Goal: Register for event/course

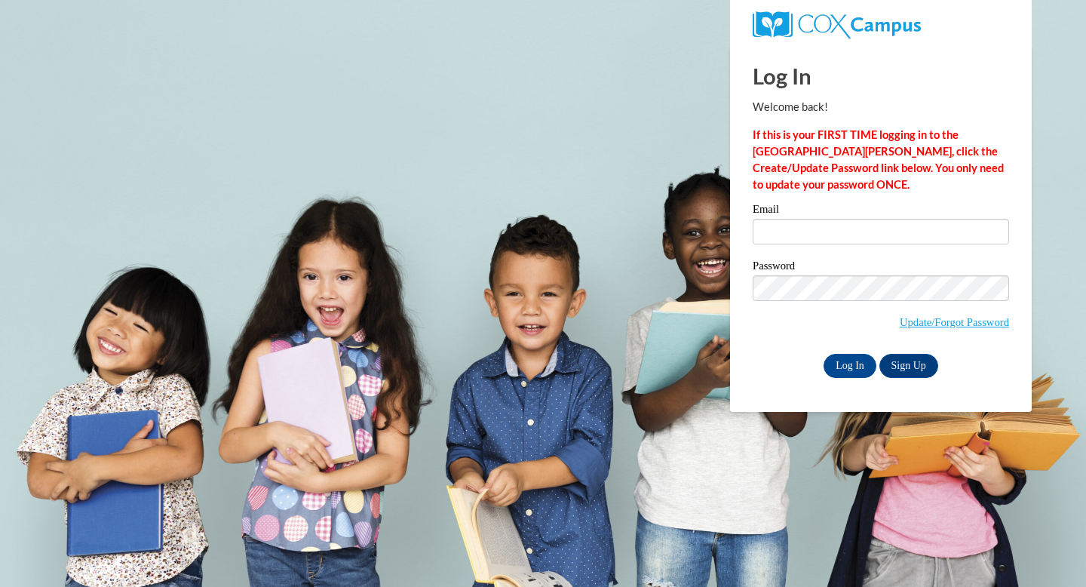
type input "[EMAIL_ADDRESS][DOMAIN_NAME]"
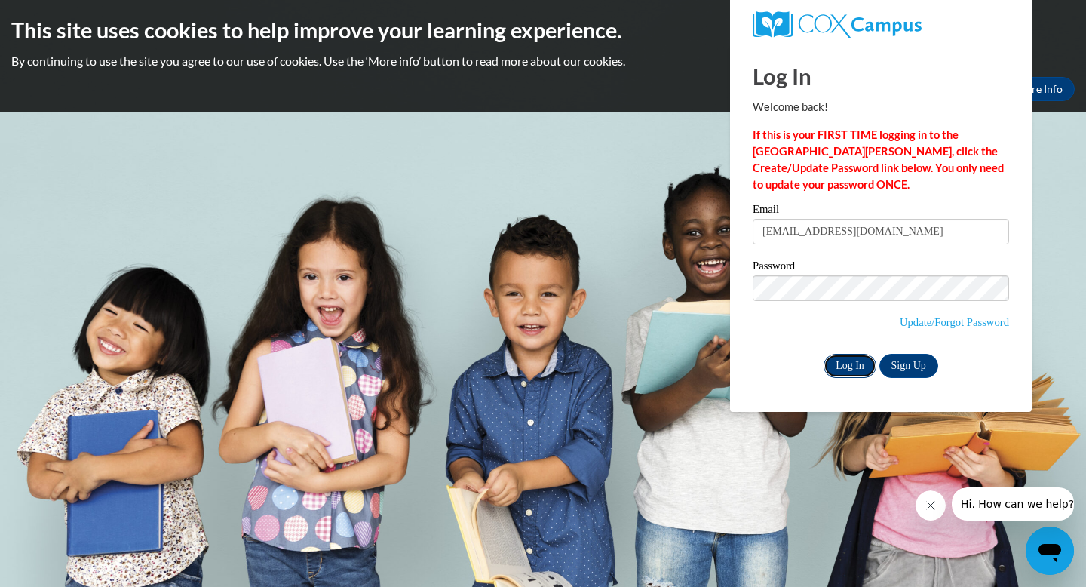
click at [847, 367] on input "Log In" at bounding box center [850, 366] width 53 height 24
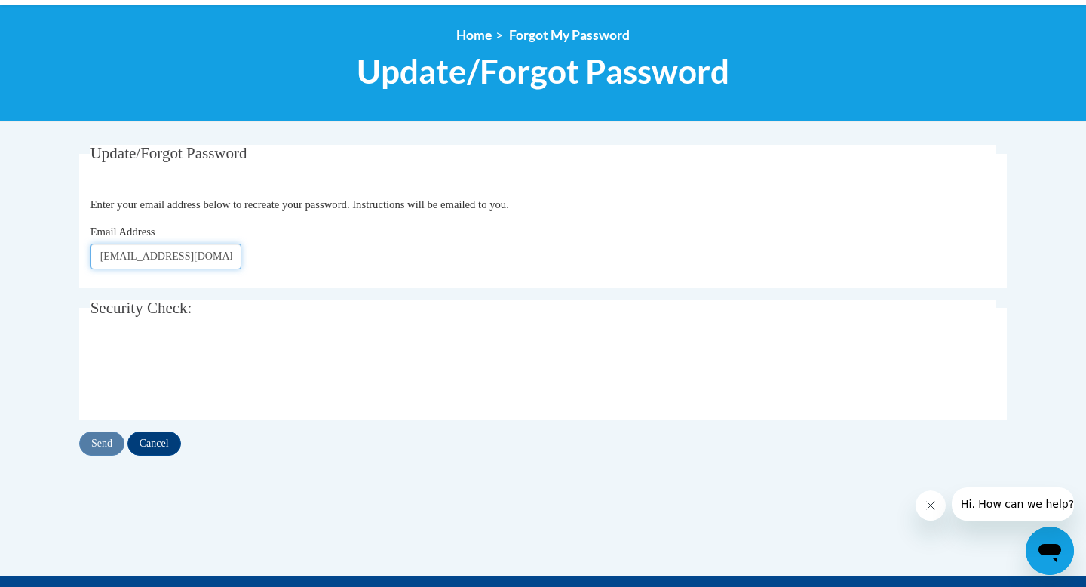
scroll to position [183, 0]
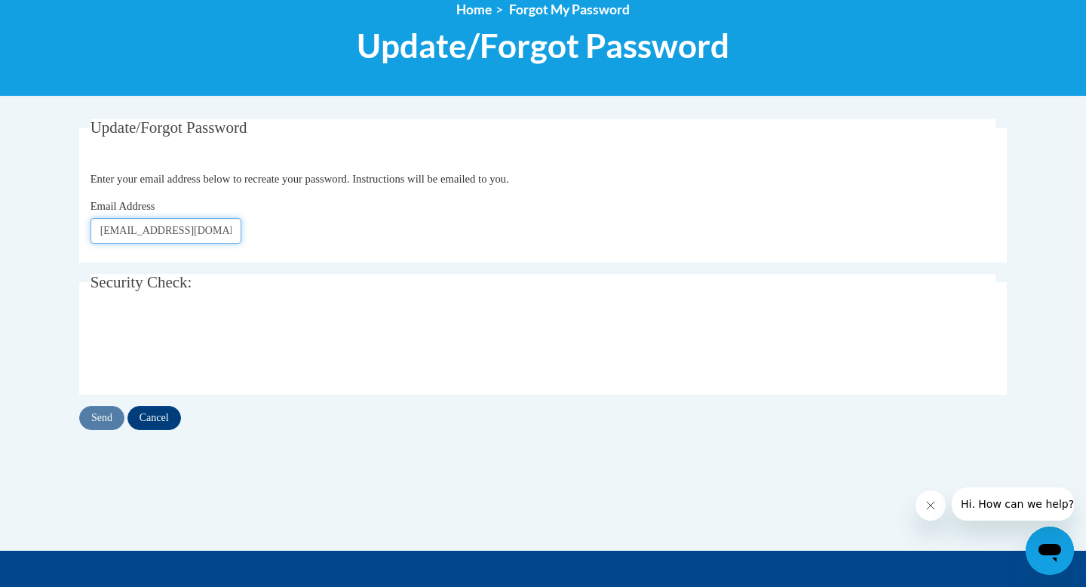
type input "[EMAIL_ADDRESS][DOMAIN_NAME]"
click at [97, 434] on div "Update/Forgot Password Please enter your email address Enter your email address…" at bounding box center [543, 289] width 951 height 341
click at [97, 419] on input "Send" at bounding box center [101, 418] width 45 height 24
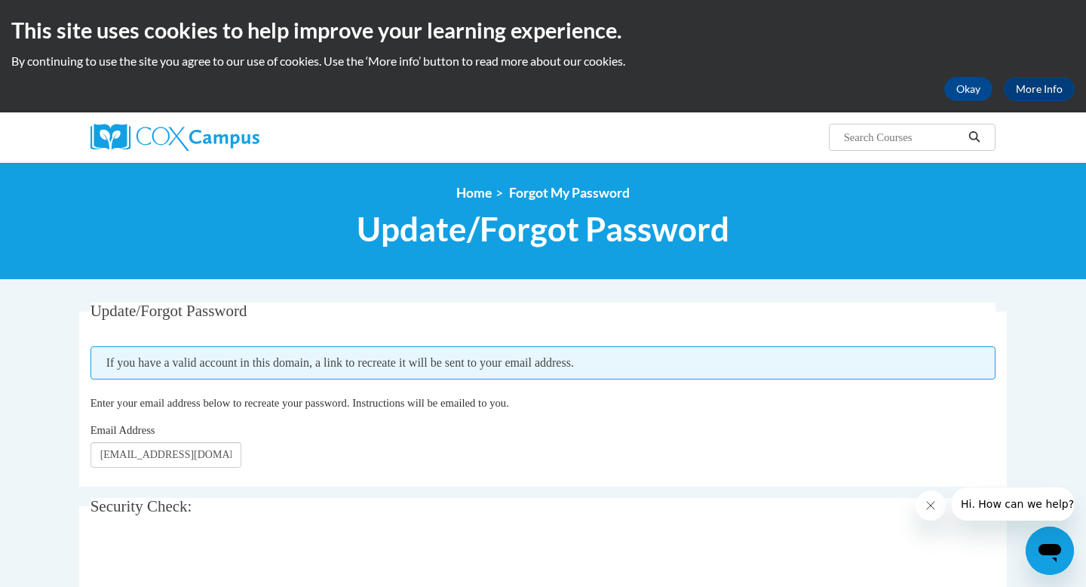
click at [256, 278] on div "<en>My Learning</en><fr>New fr_My Learning</fr><it>New it_My Learning</it><de>N…" at bounding box center [543, 221] width 1086 height 118
click at [152, 127] on img at bounding box center [175, 137] width 169 height 27
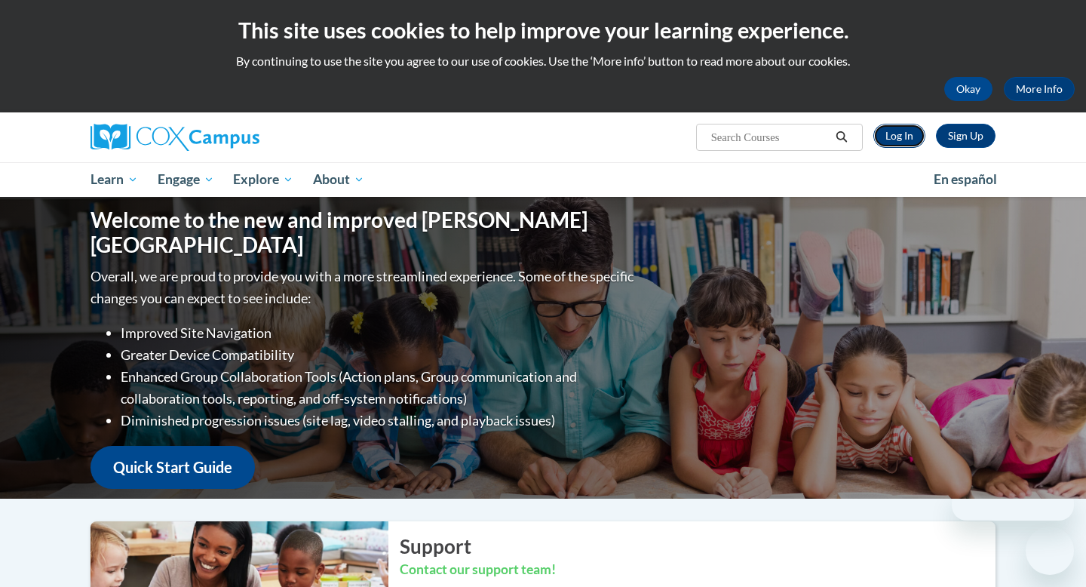
click at [910, 135] on link "Log In" at bounding box center [900, 136] width 52 height 24
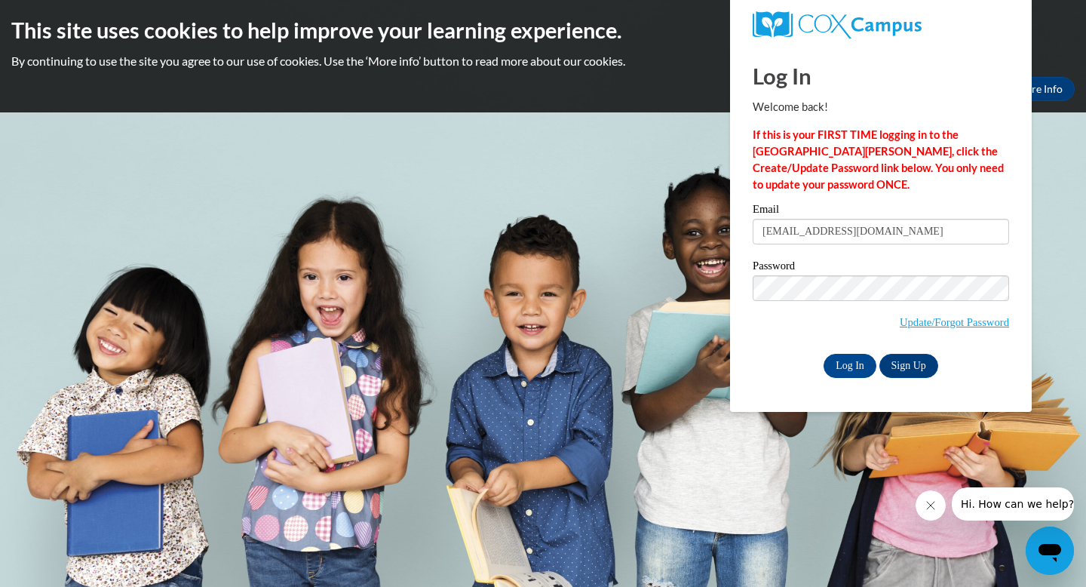
type input "srnajarro@valdosta.edu"
click at [824, 354] on input "Log In" at bounding box center [850, 366] width 53 height 24
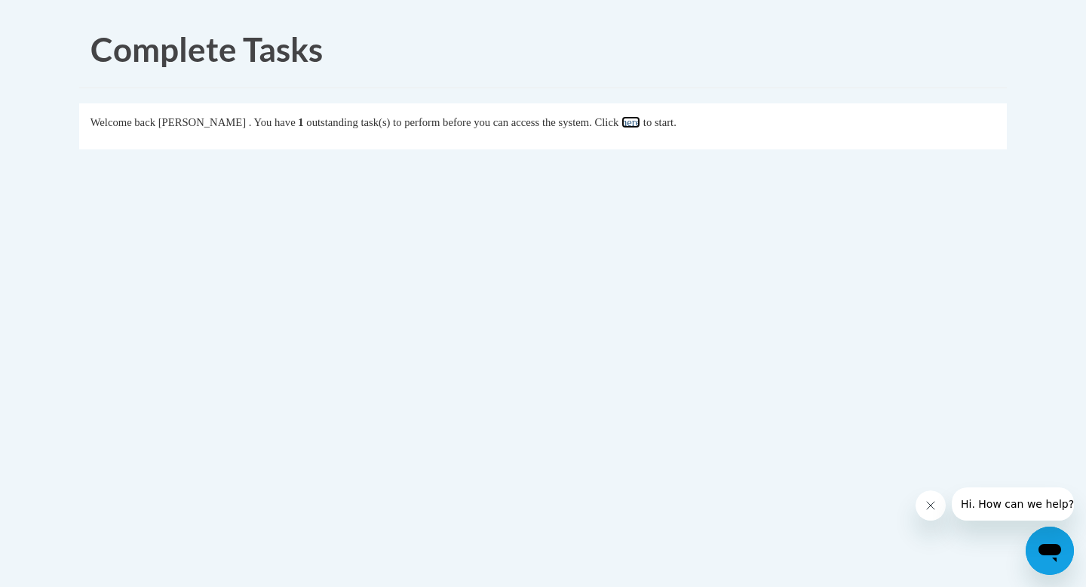
click at [641, 124] on link "here" at bounding box center [631, 122] width 19 height 12
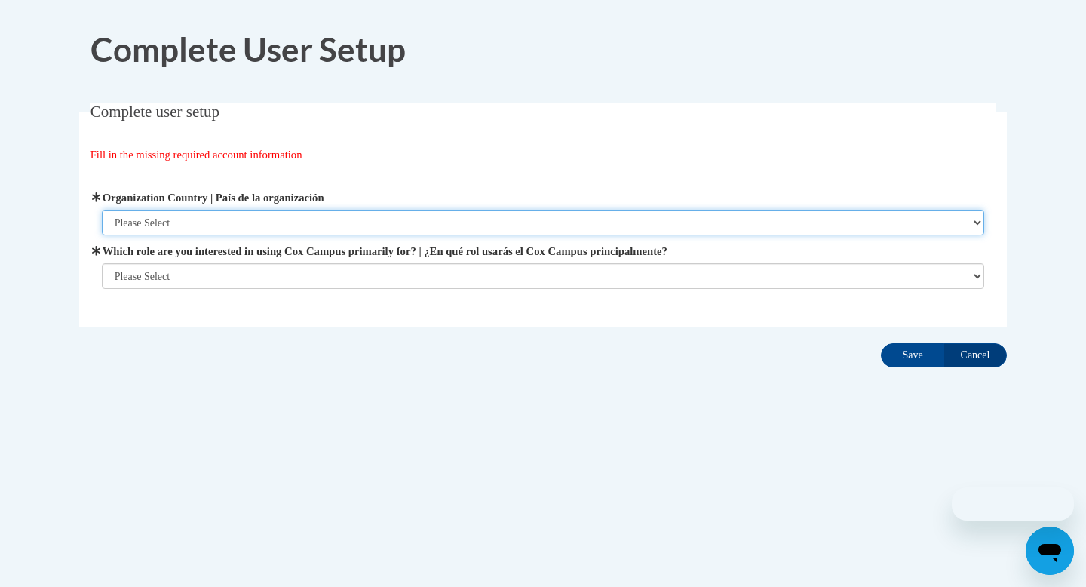
click at [195, 214] on select "Please Select [GEOGRAPHIC_DATA] | [GEOGRAPHIC_DATA] Outside of [GEOGRAPHIC_DATA…" at bounding box center [543, 223] width 883 height 26
select select "ad49bcad-a171-4b2e-b99c-48b446064914"
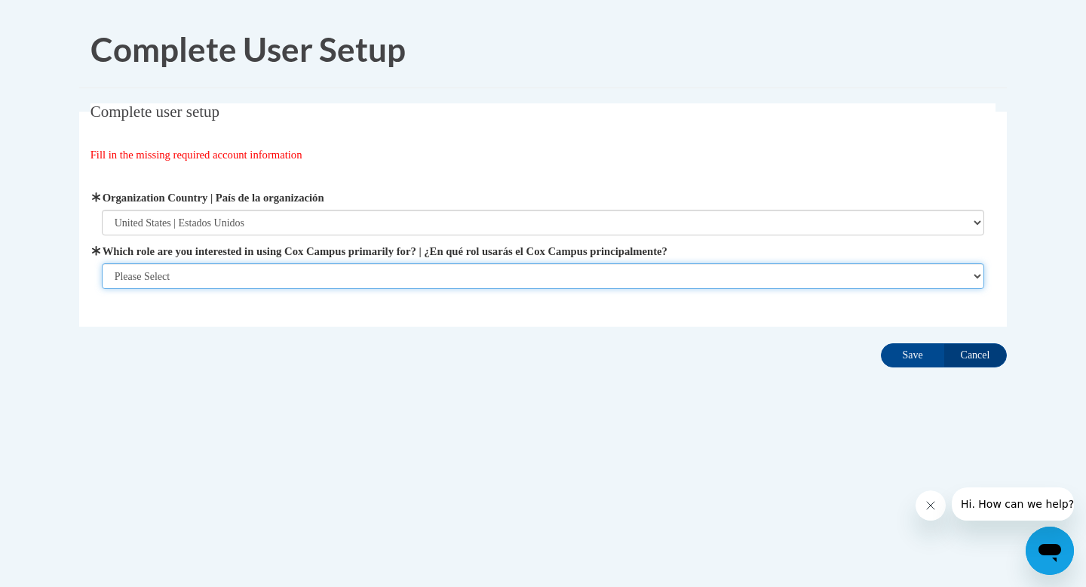
click at [178, 275] on select "Please Select College/University | Colegio/Universidad Community/Nonprofit Part…" at bounding box center [543, 276] width 883 height 26
select select "5a18ea06-2b54-4451-96f2-d152daf9eac5"
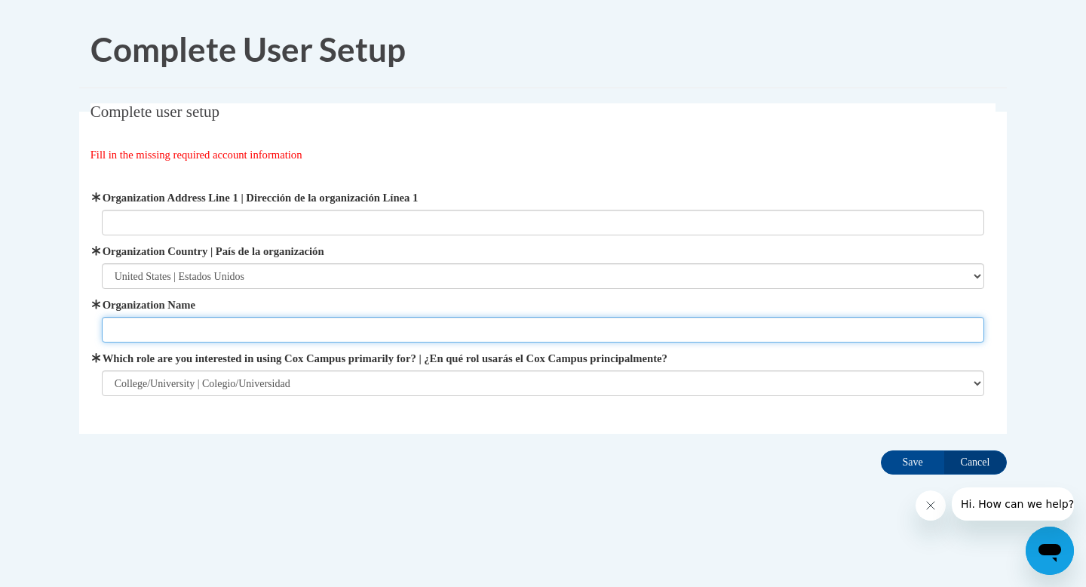
click at [183, 327] on input "Organization Name" at bounding box center [543, 330] width 883 height 26
type input "[GEOGRAPHIC_DATA]"
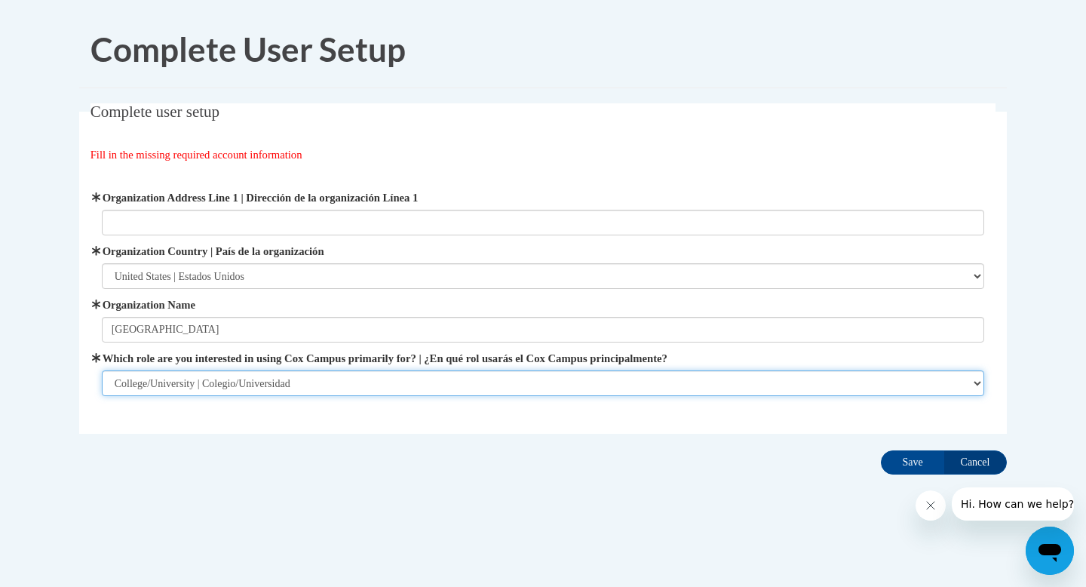
click at [234, 376] on select "Please Select College/University | Colegio/Universidad Community/Nonprofit Part…" at bounding box center [543, 383] width 883 height 26
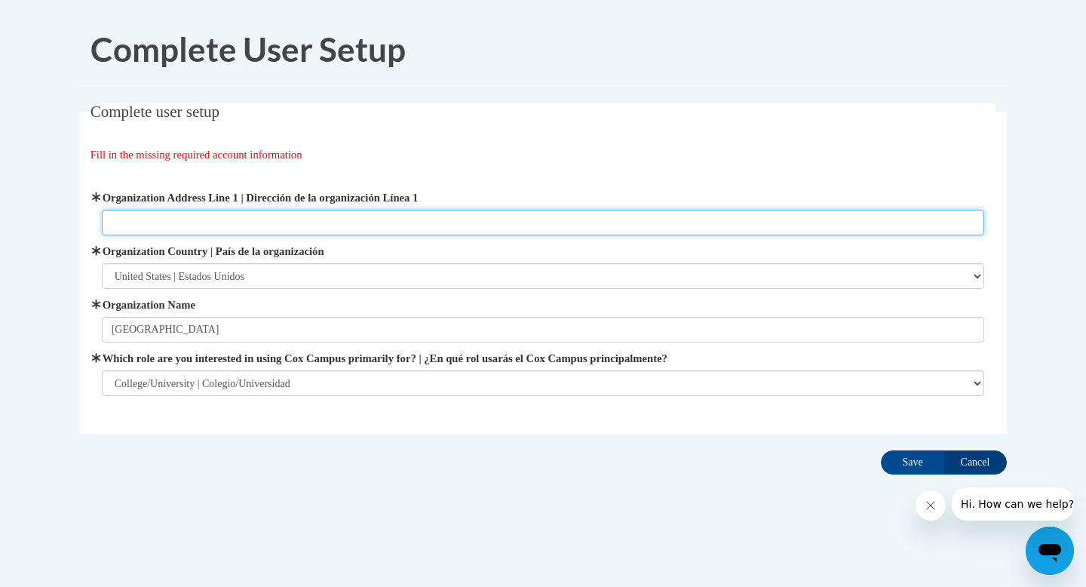
click at [263, 217] on input "Organization Address Line 1 | Dirección de la organización Línea 1" at bounding box center [543, 223] width 883 height 26
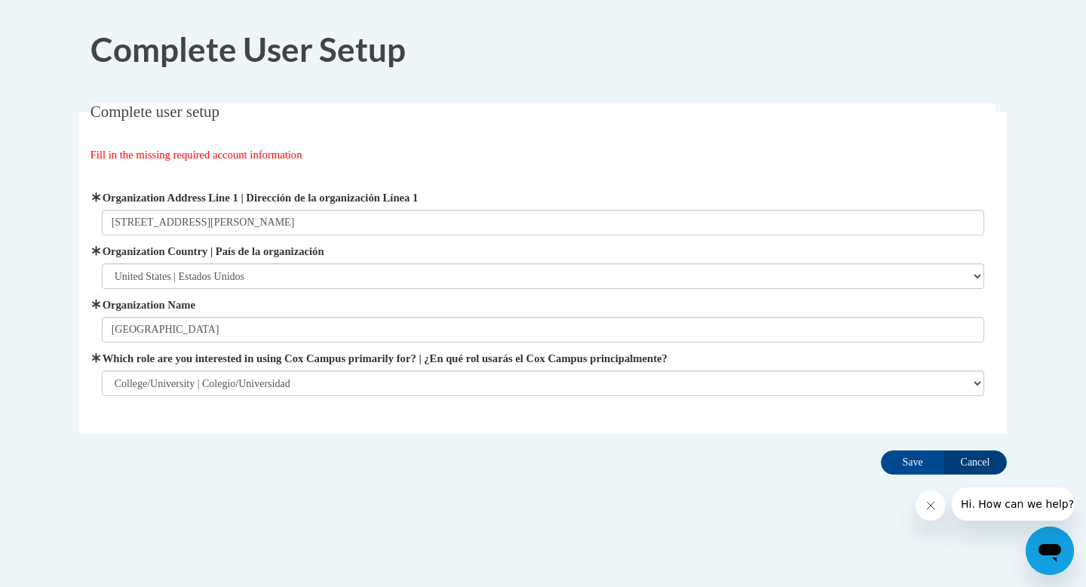
click at [1037, 321] on body "Complete User Setup Complete user setup Fill in the missing required account in…" at bounding box center [543, 293] width 1086 height 587
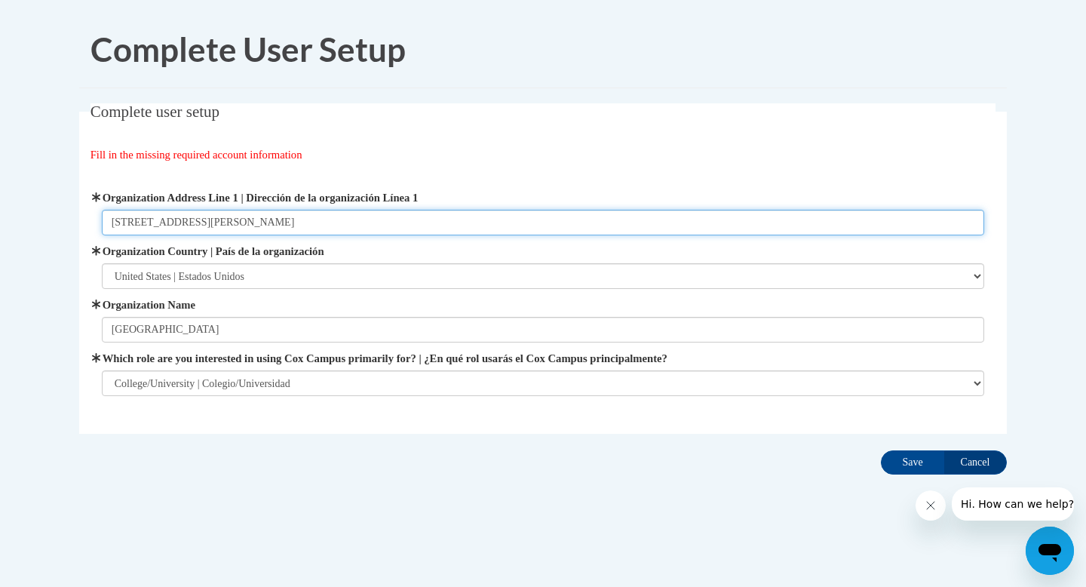
click at [786, 228] on input "[STREET_ADDRESS][PERSON_NAME]" at bounding box center [543, 223] width 883 height 26
type input "[STREET_ADDRESS][PERSON_NAME]"
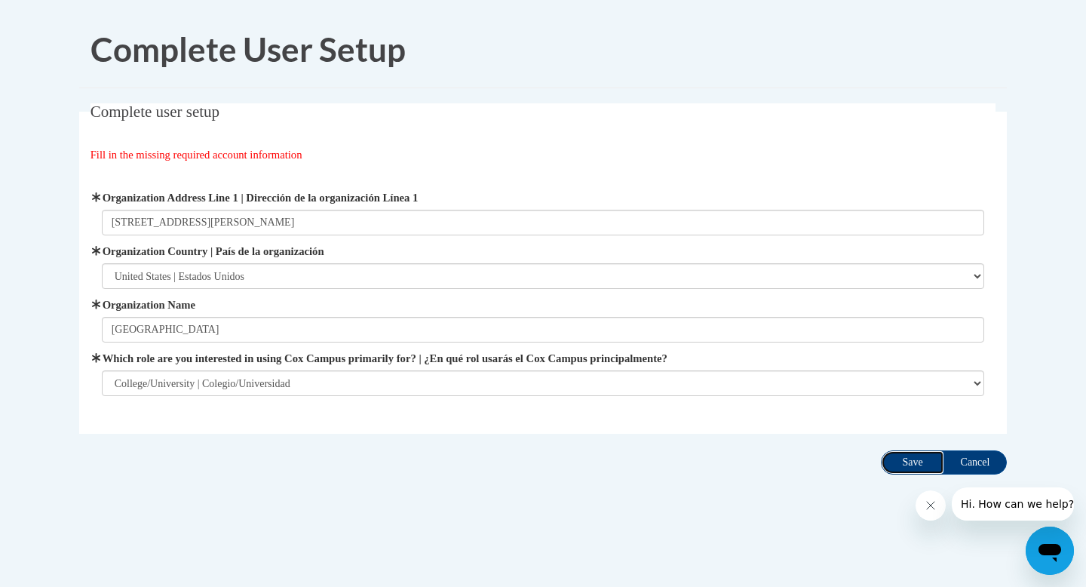
click at [907, 462] on input "Save" at bounding box center [912, 462] width 63 height 24
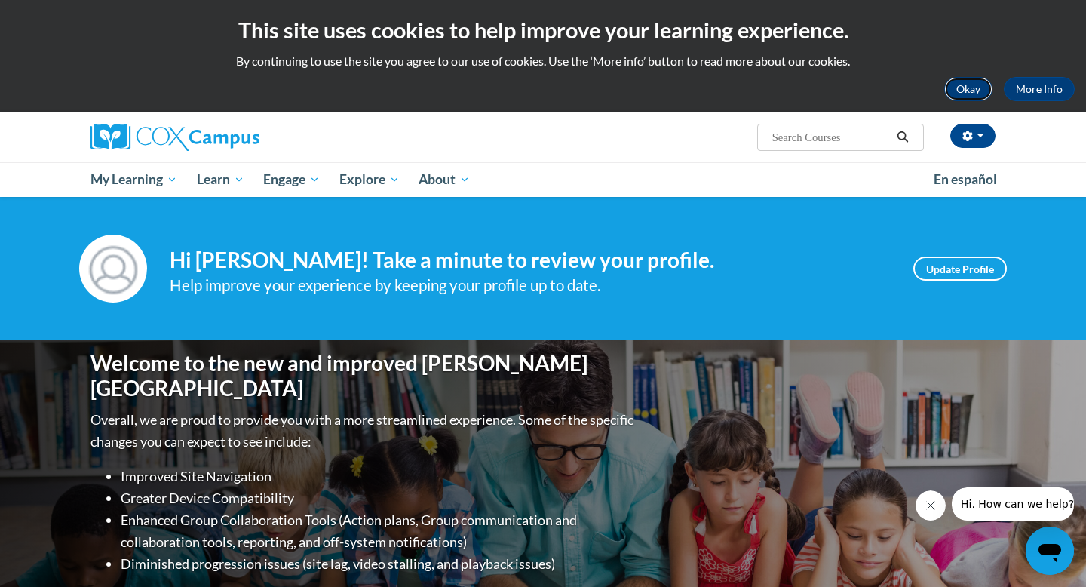
click at [965, 87] on button "Okay" at bounding box center [969, 89] width 48 height 24
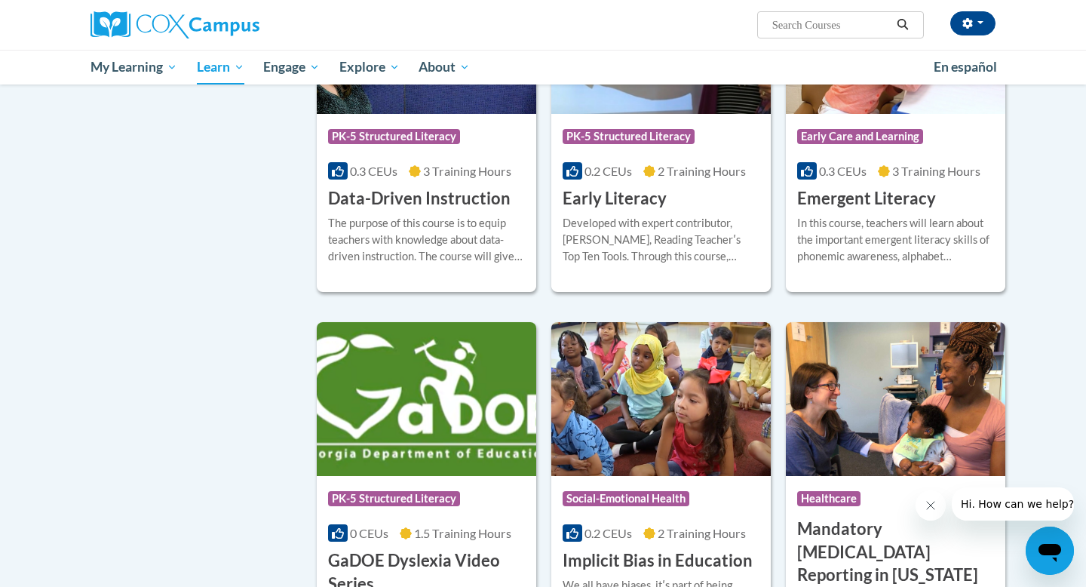
scroll to position [1575, 0]
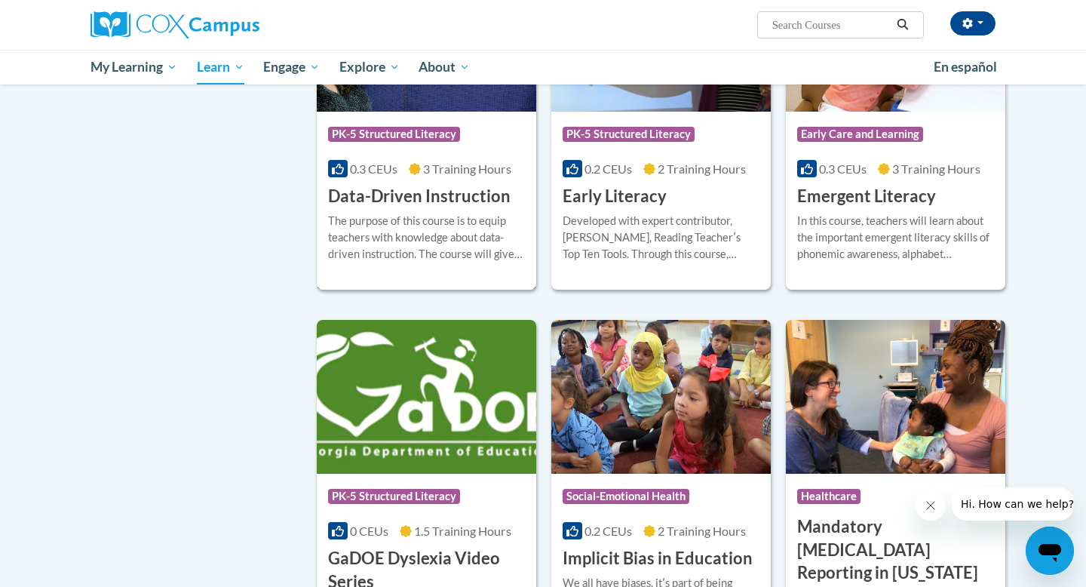
click at [475, 137] on div "Course Category: PK-5 Structured Literacy 0.3 CEUs 3 Training Hours COURSE Data…" at bounding box center [427, 160] width 220 height 97
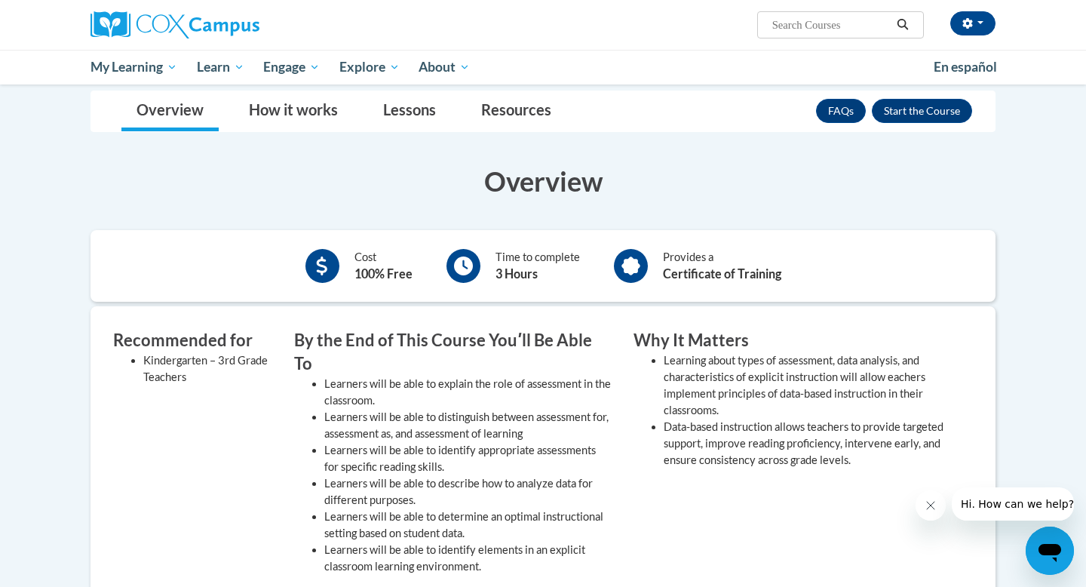
scroll to position [218, 0]
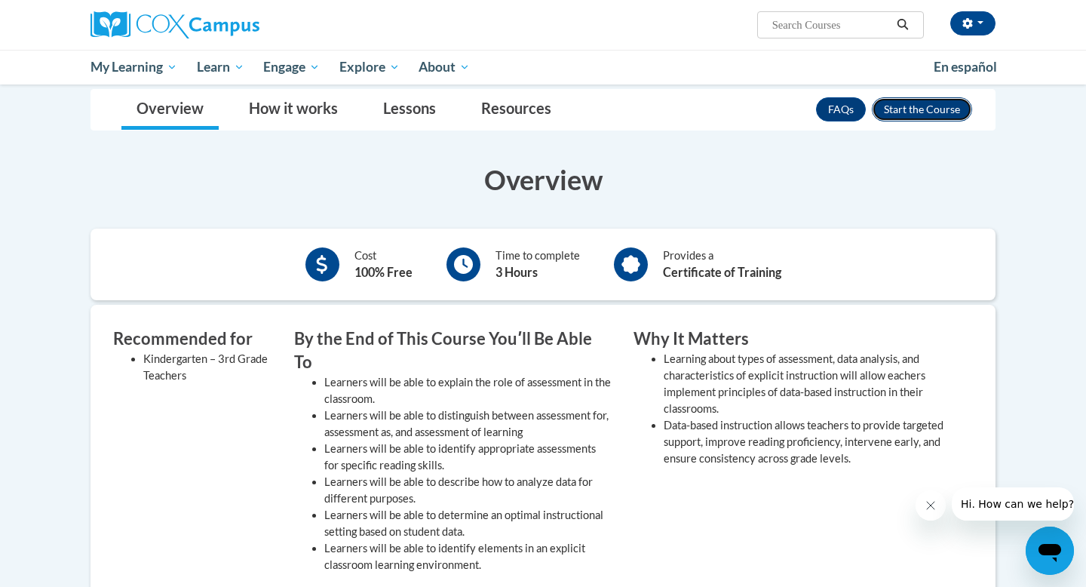
click at [896, 115] on button "Enroll" at bounding box center [922, 109] width 100 height 24
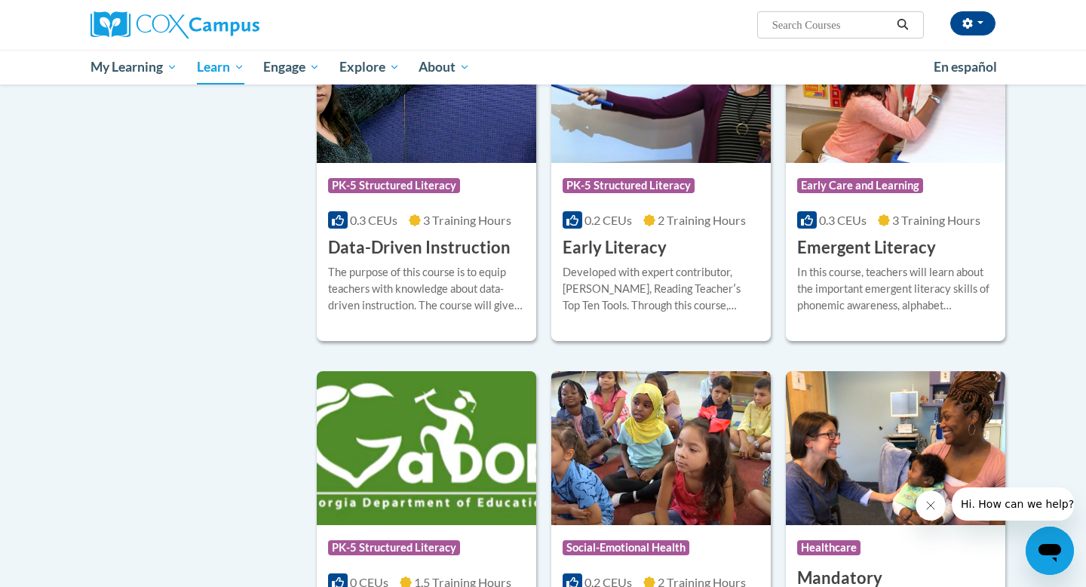
scroll to position [1528, 0]
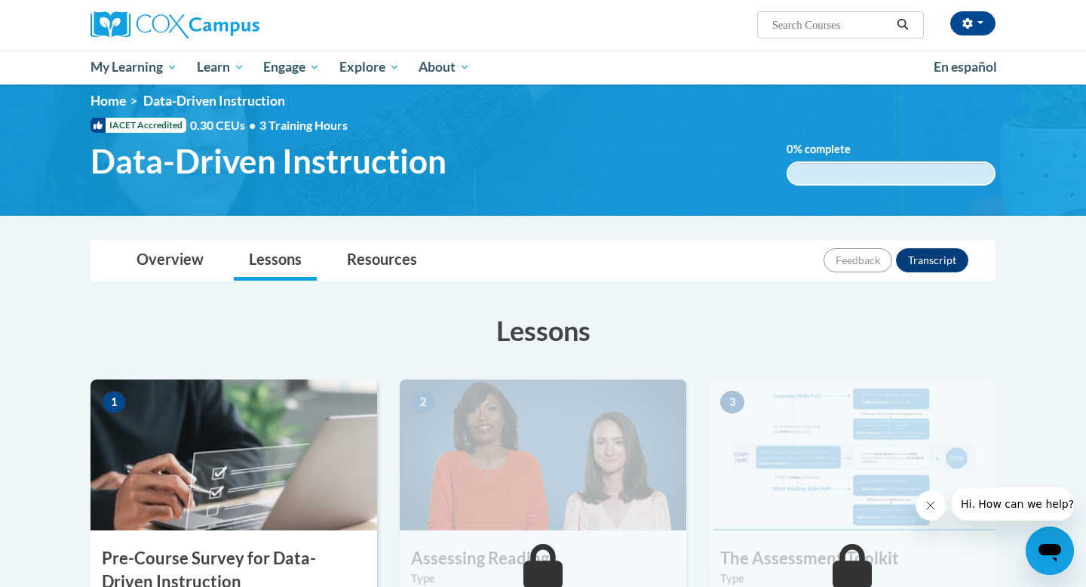
scroll to position [216, 0]
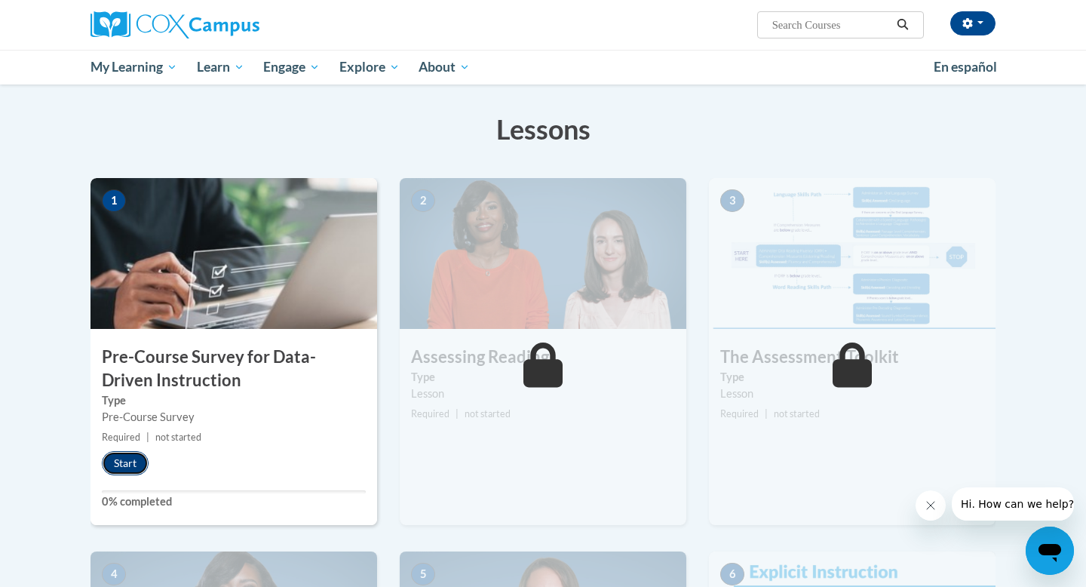
click at [131, 471] on button "Start" at bounding box center [125, 463] width 47 height 24
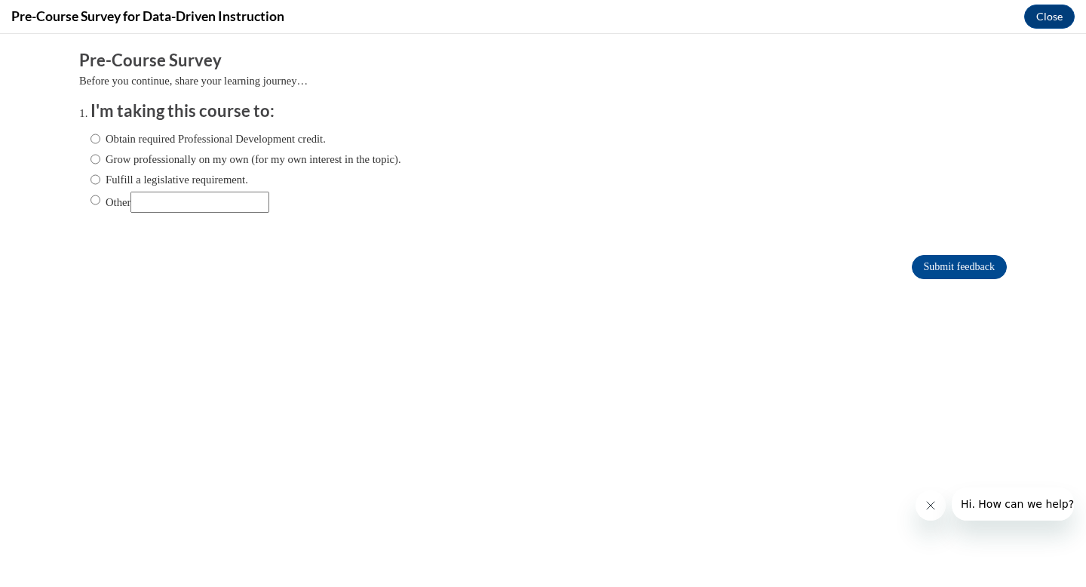
scroll to position [0, 0]
click at [927, 513] on button "Close message from company" at bounding box center [931, 505] width 30 height 30
click at [207, 177] on label "Fulfill a legislative requirement." at bounding box center [170, 179] width 158 height 17
click at [100, 177] on input "Fulfill a legislative requirement." at bounding box center [96, 179] width 10 height 17
radio input "true"
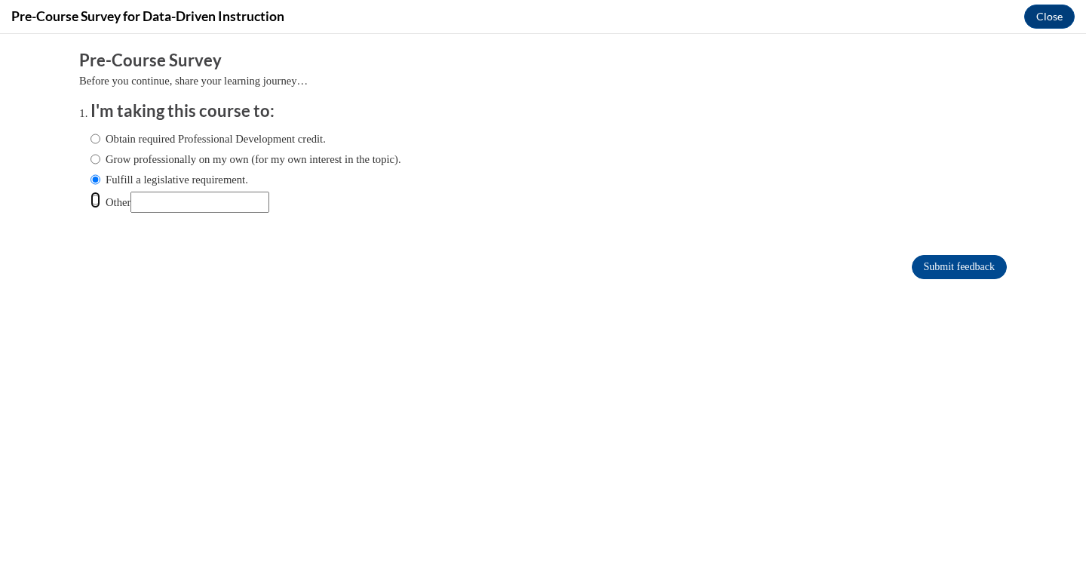
click at [98, 203] on input "Other" at bounding box center [96, 200] width 10 height 17
radio input "true"
click at [186, 199] on input "Other" at bounding box center [200, 202] width 139 height 21
type input "Class"
click at [954, 272] on input "Submit feedback" at bounding box center [959, 267] width 95 height 24
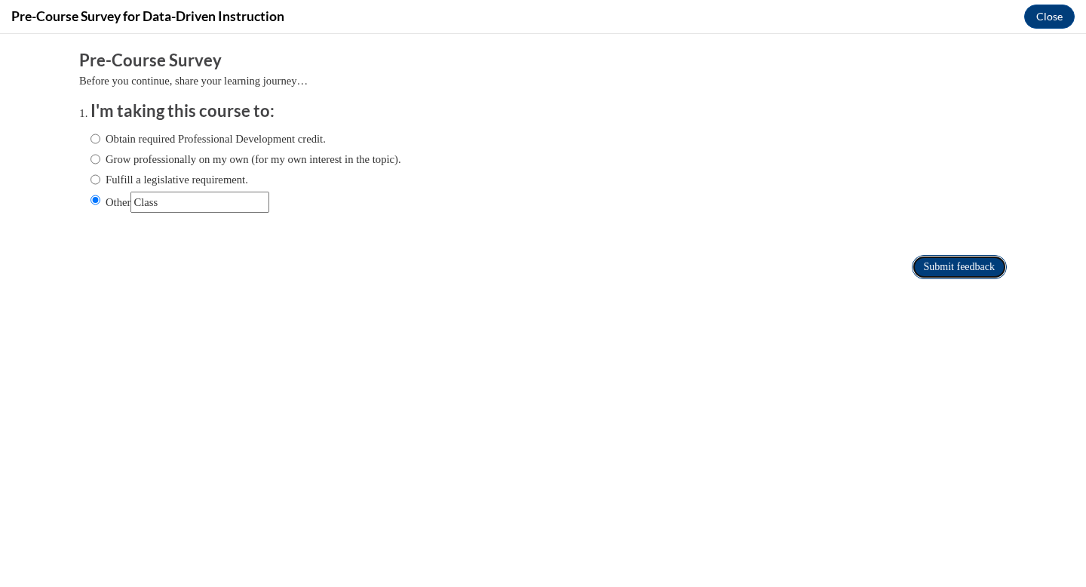
click at [934, 262] on input "Submit feedback" at bounding box center [959, 267] width 95 height 24
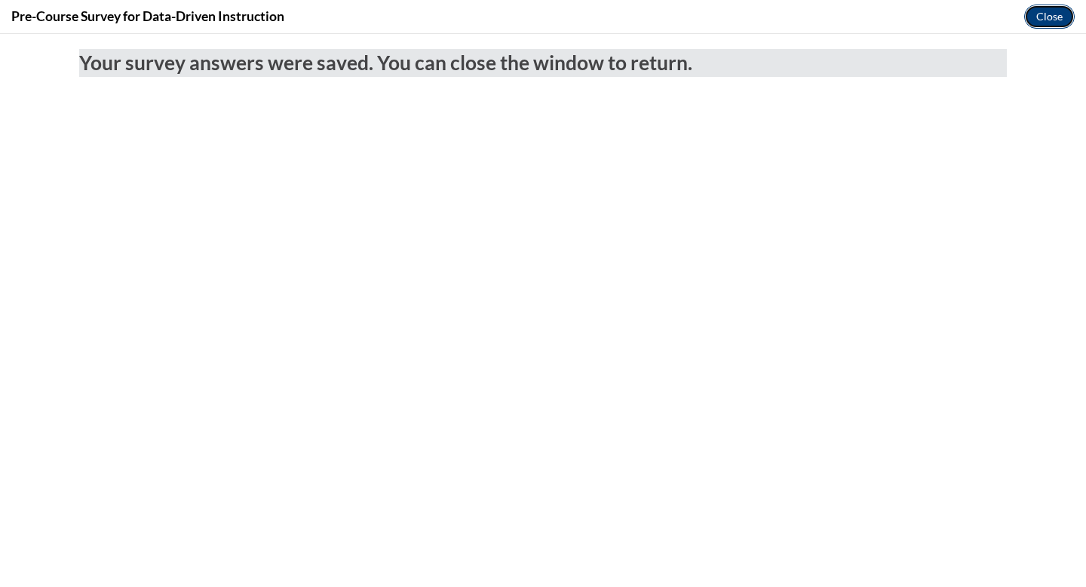
click at [1049, 20] on button "Close" at bounding box center [1050, 17] width 51 height 24
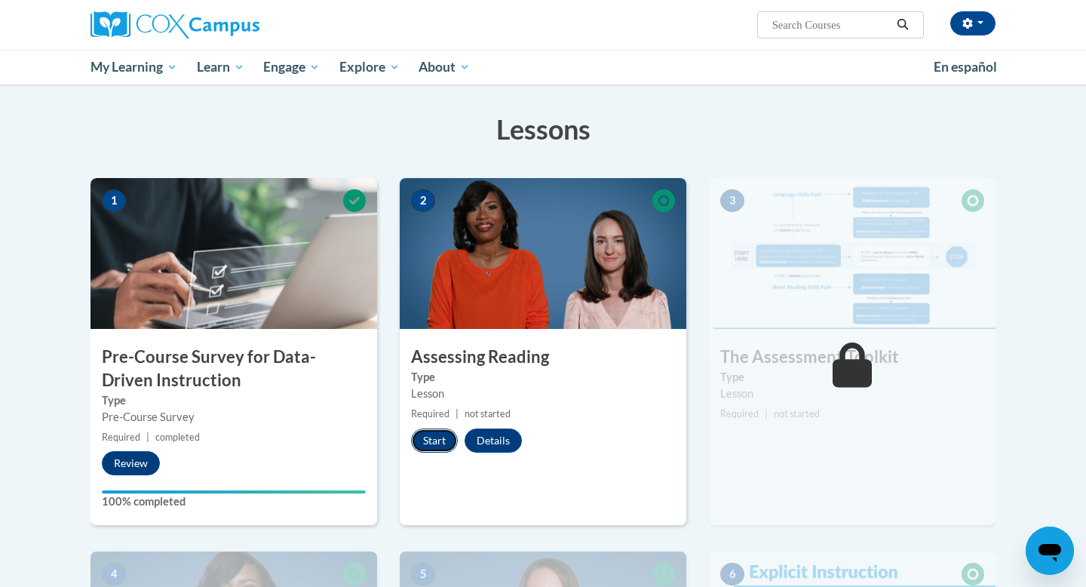
click at [438, 438] on button "Start" at bounding box center [434, 441] width 47 height 24
